Goal: Obtain resource: Download file/media

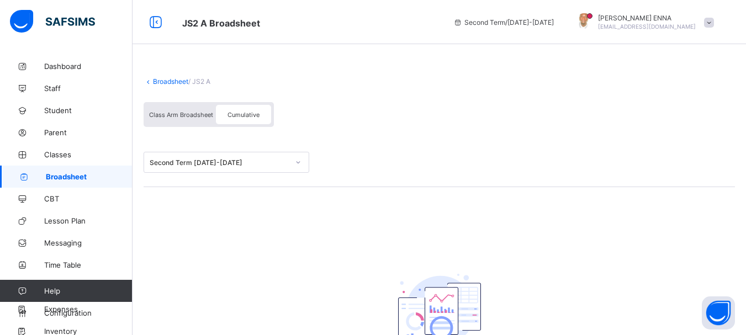
click at [240, 120] on div "Cumulative" at bounding box center [243, 114] width 55 height 19
click at [289, 158] on div at bounding box center [298, 162] width 19 height 18
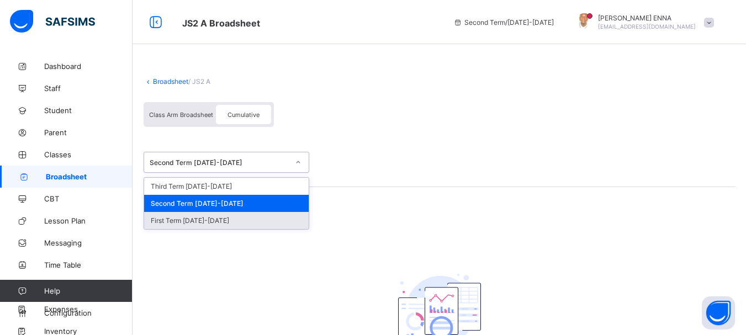
click at [178, 213] on div "First Term [DATE]-[DATE]" at bounding box center [226, 220] width 165 height 17
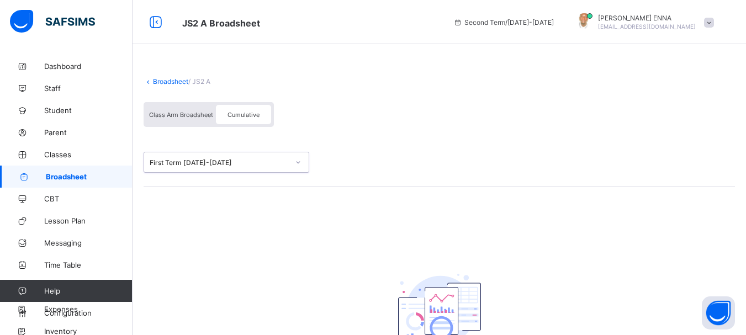
click at [261, 163] on div "First Term [DATE]-[DATE]" at bounding box center [219, 162] width 139 height 8
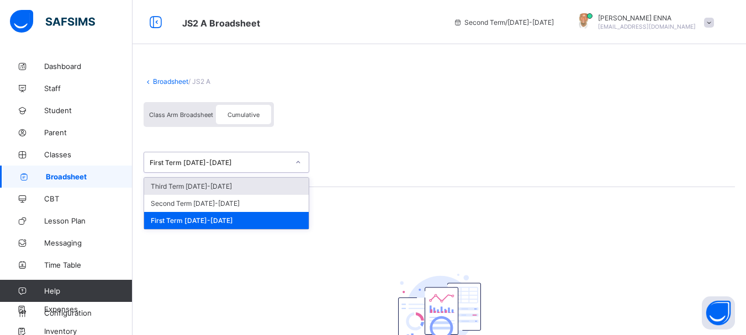
click at [185, 193] on div "Third Term [DATE]-[DATE]" at bounding box center [226, 186] width 165 height 17
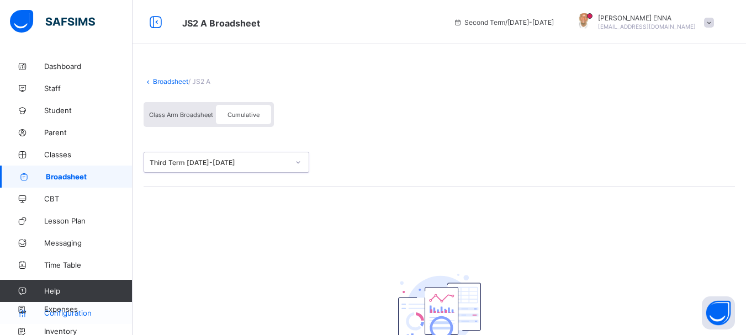
click at [85, 315] on span "Configuration" at bounding box center [88, 313] width 88 height 9
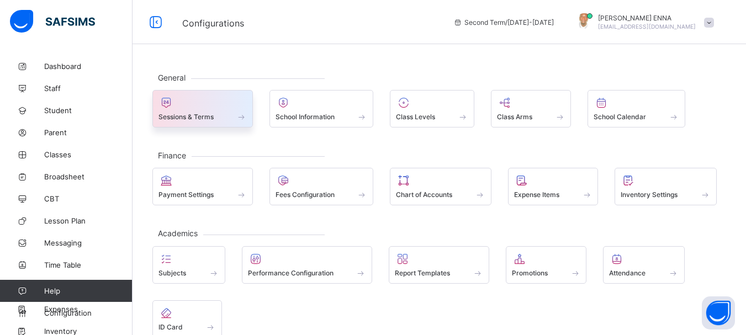
click at [225, 123] on div "Sessions & Terms" at bounding box center [202, 109] width 100 height 38
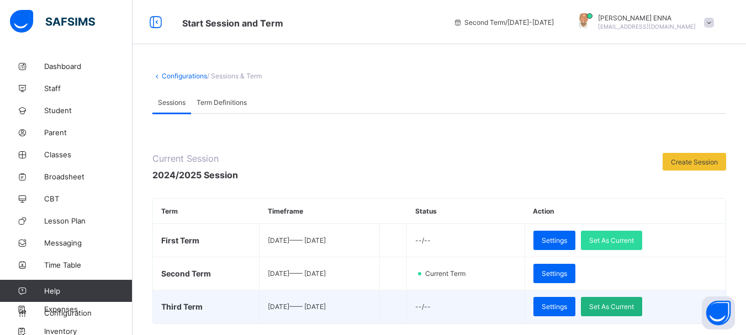
click at [621, 309] on span "Set As Current" at bounding box center [611, 307] width 45 height 8
click at [621, 309] on div "Set As Current" at bounding box center [611, 306] width 61 height 19
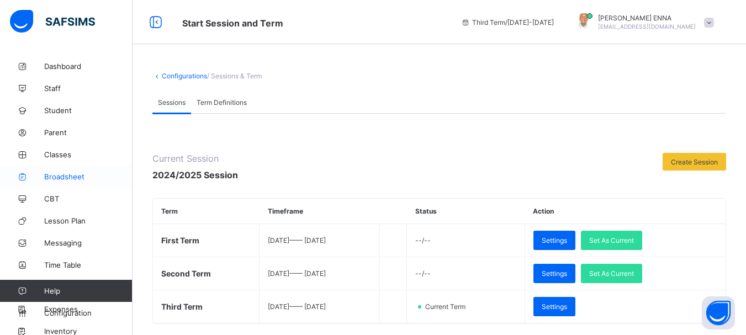
click at [61, 172] on span "Broadsheet" at bounding box center [88, 176] width 88 height 9
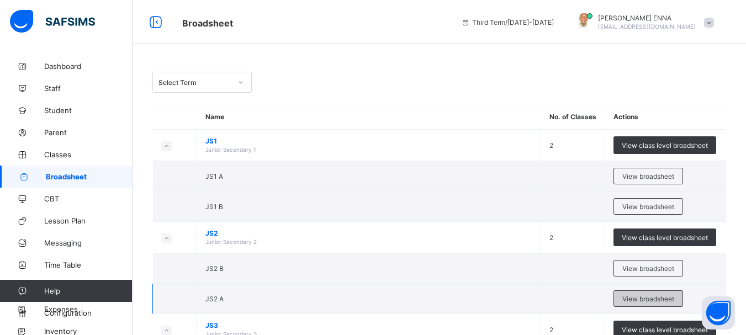
click at [645, 301] on span "View broadsheet" at bounding box center [648, 299] width 52 height 8
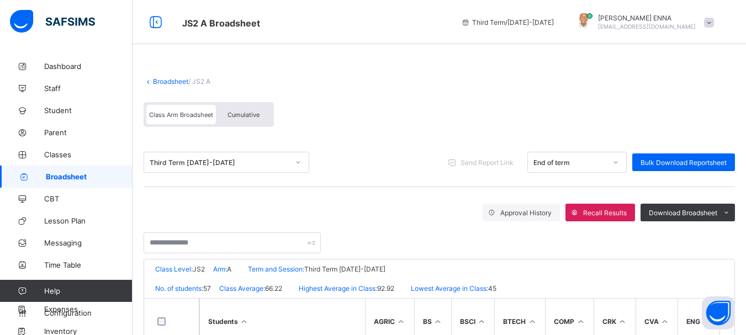
click at [237, 123] on div "Cumulative" at bounding box center [243, 114] width 55 height 19
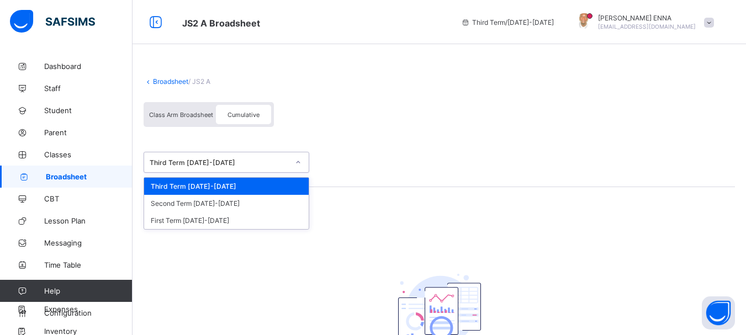
click at [262, 165] on div "Third Term [DATE]-[DATE]" at bounding box center [219, 162] width 139 height 8
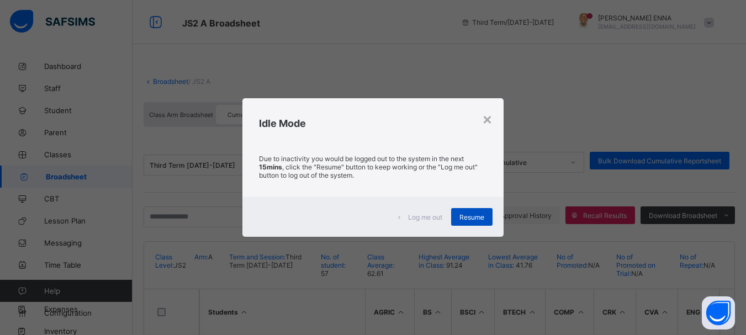
click at [470, 217] on span "Resume" at bounding box center [471, 217] width 25 height 8
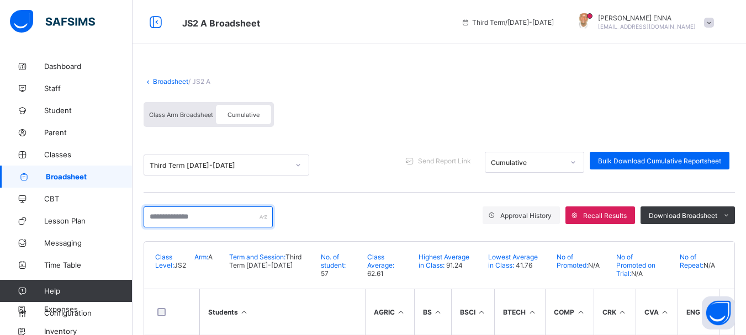
click at [195, 216] on input "text" at bounding box center [208, 216] width 129 height 21
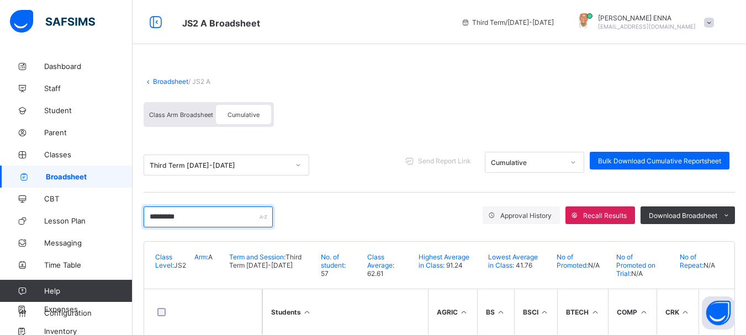
scroll to position [49, 0]
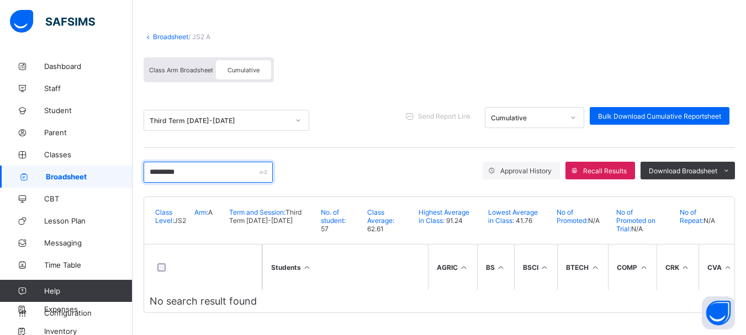
drag, startPoint x: 185, startPoint y: 168, endPoint x: 62, endPoint y: 167, distance: 123.1
click at [62, 167] on div "JS2 A Broadsheet Third Term / 2024-2025 EMMANUEL ENNA ennaemmanuel@gmail.com Da…" at bounding box center [373, 145] width 746 height 380
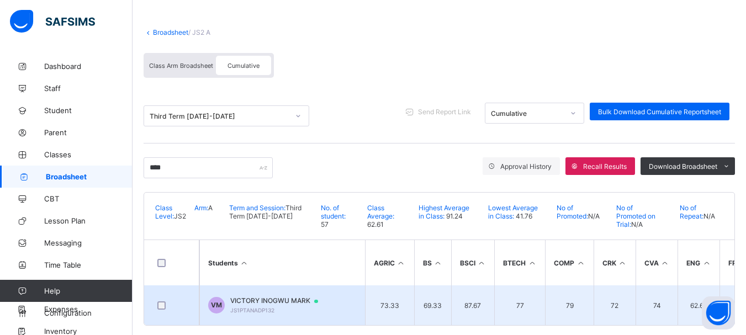
click at [275, 303] on span "VICTORY INOGWU MARK" at bounding box center [279, 300] width 98 height 9
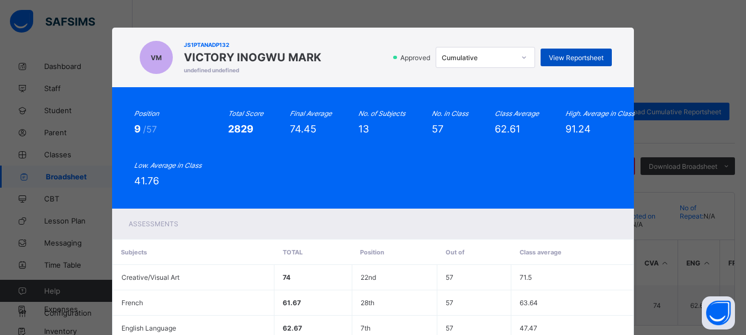
click at [585, 55] on span "View Reportsheet" at bounding box center [576, 58] width 55 height 8
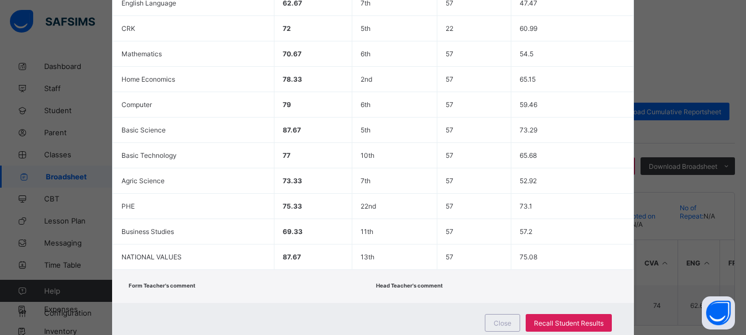
scroll to position [328, 0]
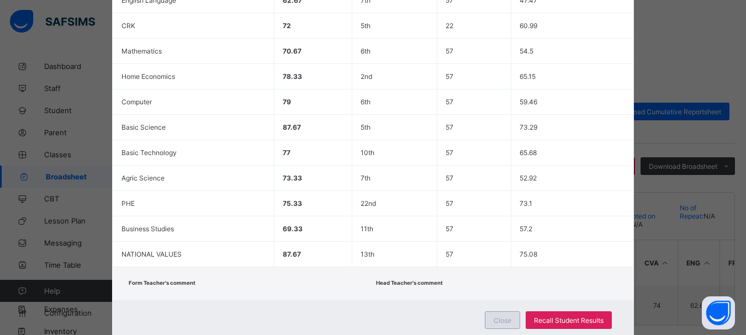
click at [502, 319] on span "Close" at bounding box center [503, 320] width 18 height 8
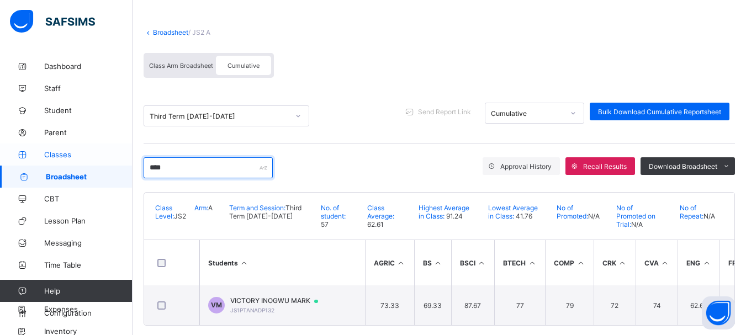
drag, startPoint x: 190, startPoint y: 169, endPoint x: 91, endPoint y: 162, distance: 99.6
click at [91, 162] on div "JS2 A Broadsheet Third Term / 2024-2025 EMMANUEL ENNA ennaemmanuel@gmail.com Da…" at bounding box center [373, 149] width 746 height 397
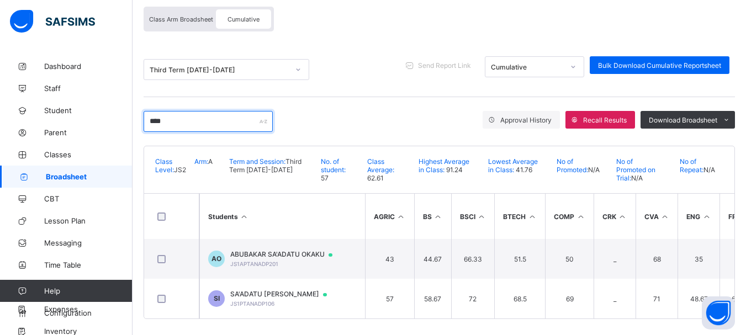
scroll to position [106, 0]
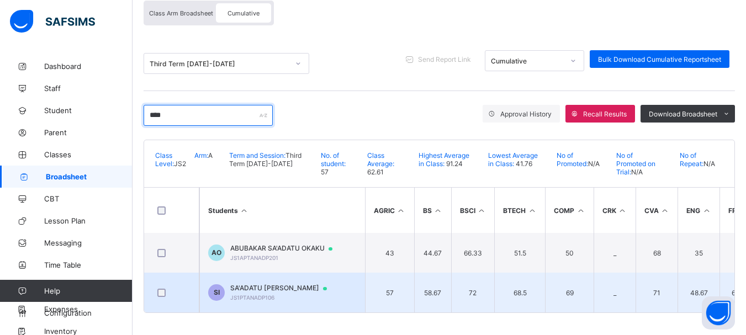
type input "****"
click at [279, 284] on span "SA'ADATU SABITU IBRAHIM" at bounding box center [283, 288] width 107 height 9
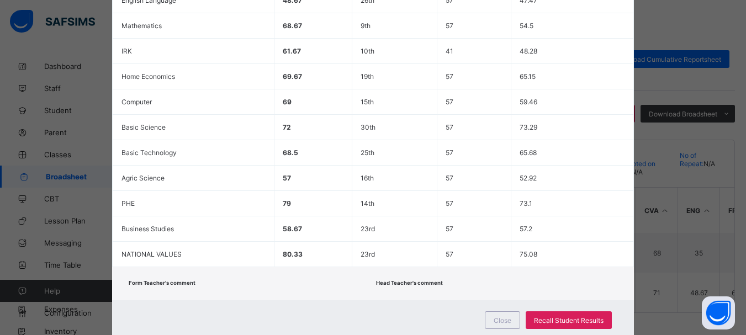
scroll to position [0, 0]
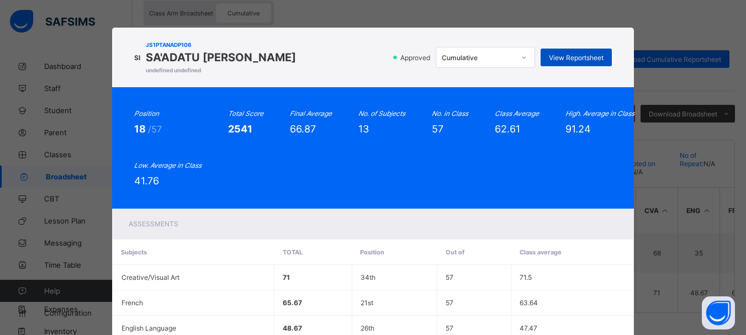
click at [568, 56] on span "View Reportsheet" at bounding box center [576, 58] width 55 height 8
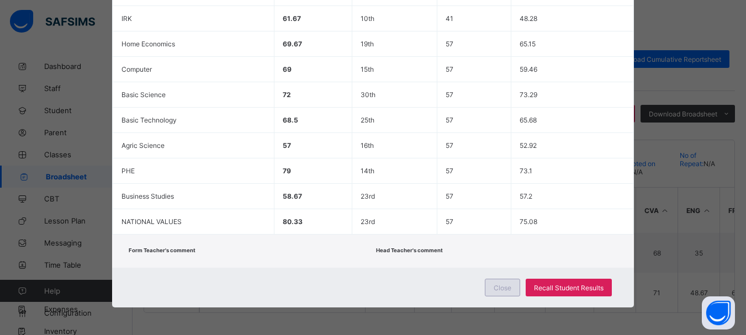
click at [489, 294] on div "Close" at bounding box center [502, 288] width 35 height 18
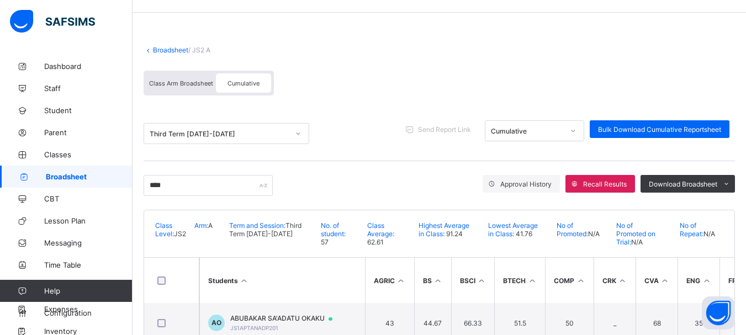
scroll to position [0, 0]
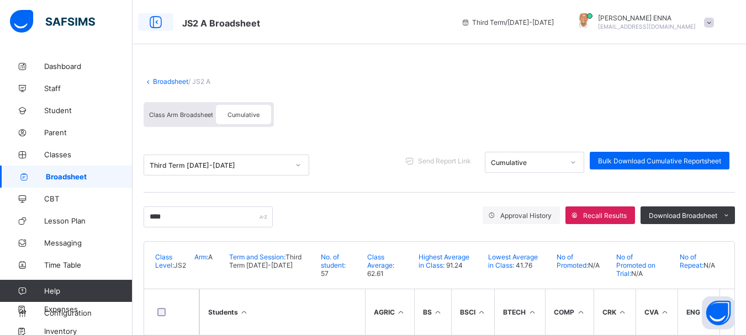
click at [156, 23] on icon at bounding box center [155, 22] width 19 height 16
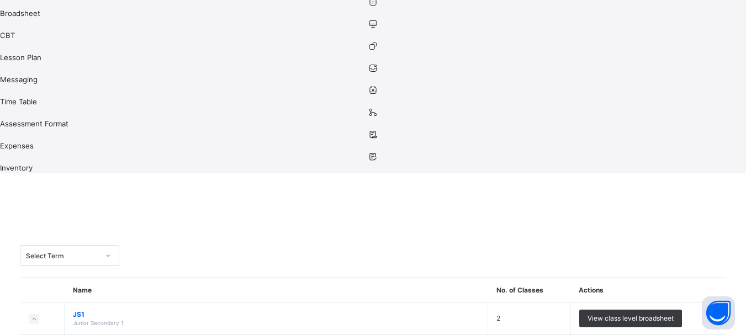
scroll to position [263, 0]
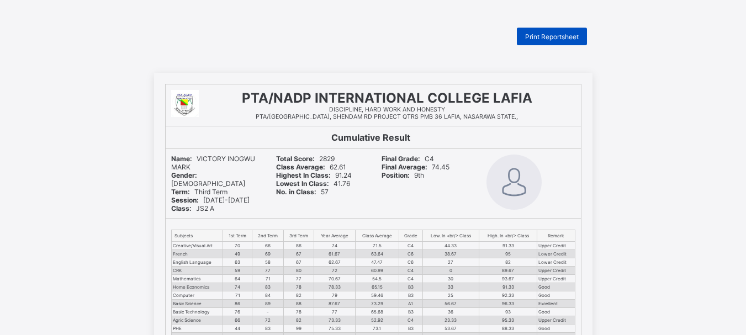
click at [532, 40] on span "Print Reportsheet" at bounding box center [552, 37] width 54 height 8
click at [553, 37] on span "Print Reportsheet" at bounding box center [552, 37] width 54 height 8
click at [545, 34] on span "Print Reportsheet" at bounding box center [552, 37] width 54 height 8
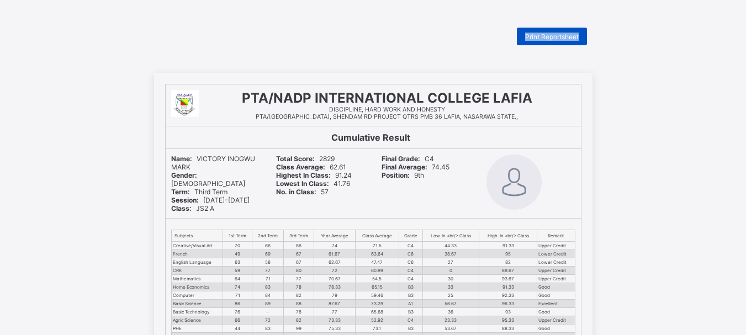
click at [545, 34] on span "Print Reportsheet" at bounding box center [552, 37] width 54 height 8
click at [566, 105] on div at bounding box center [562, 104] width 38 height 41
click at [542, 30] on div "Print Reportsheet" at bounding box center [552, 37] width 70 height 18
